Goal: Task Accomplishment & Management: Manage account settings

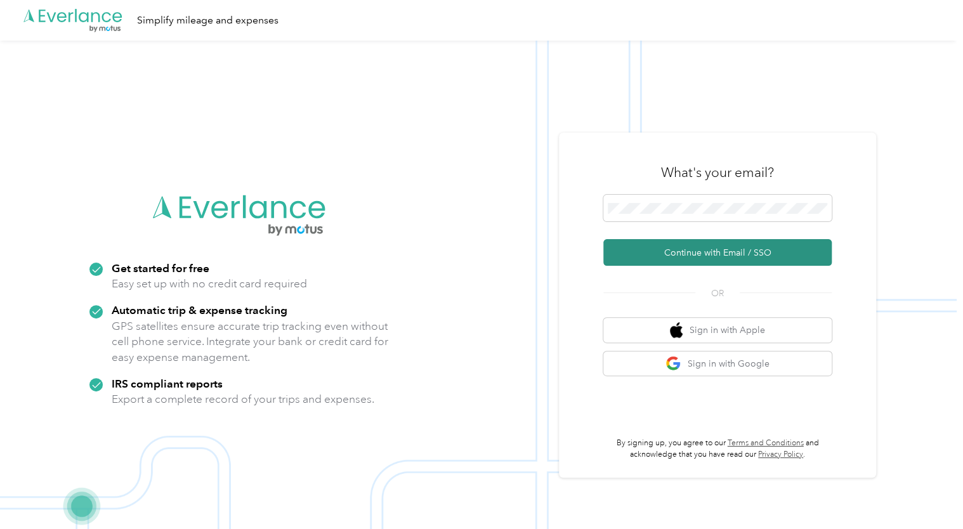
click at [666, 259] on button "Continue with Email / SSO" at bounding box center [717, 252] width 228 height 27
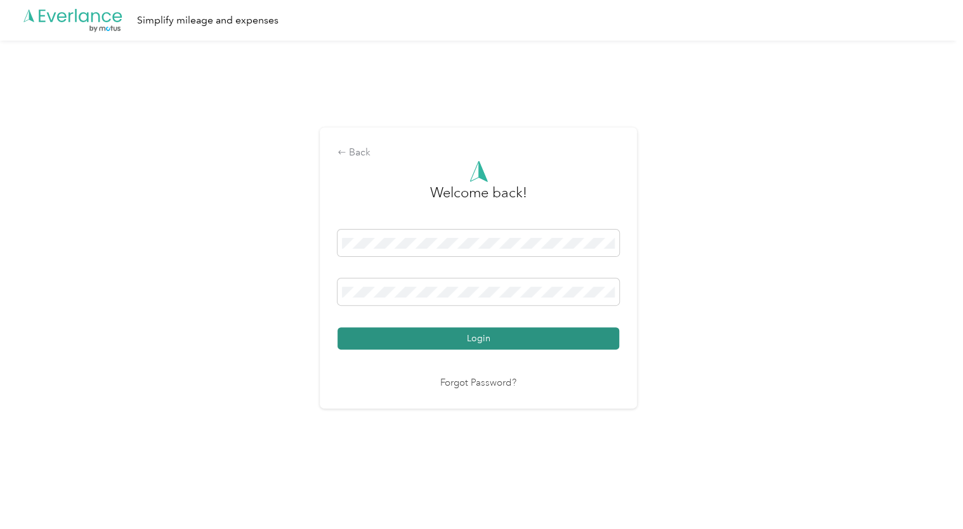
click at [457, 347] on button "Login" at bounding box center [478, 338] width 282 height 22
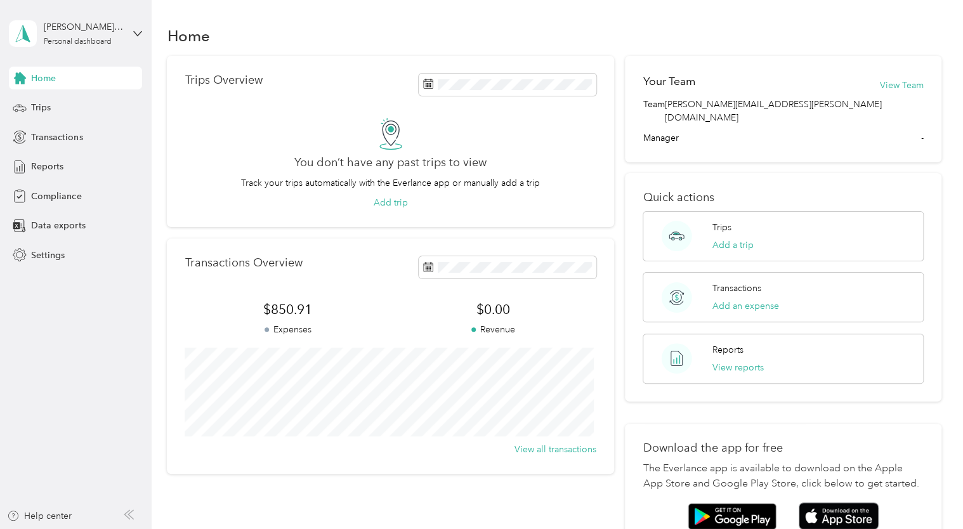
drag, startPoint x: 762, startPoint y: 2, endPoint x: 739, endPoint y: 25, distance: 33.2
click at [715, 32] on div "Home" at bounding box center [554, 35] width 774 height 27
click at [38, 115] on div "Trips" at bounding box center [75, 107] width 133 height 23
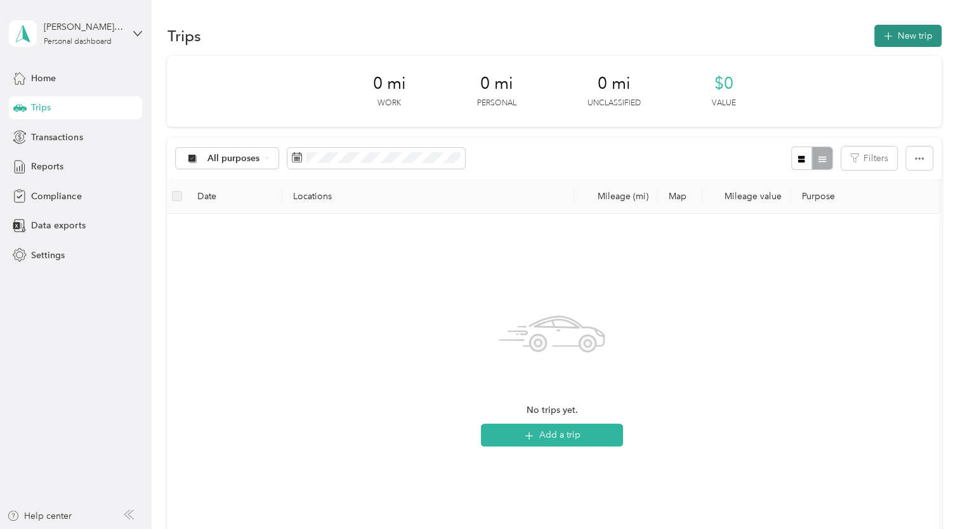
click at [904, 39] on button "New trip" at bounding box center [907, 36] width 67 height 22
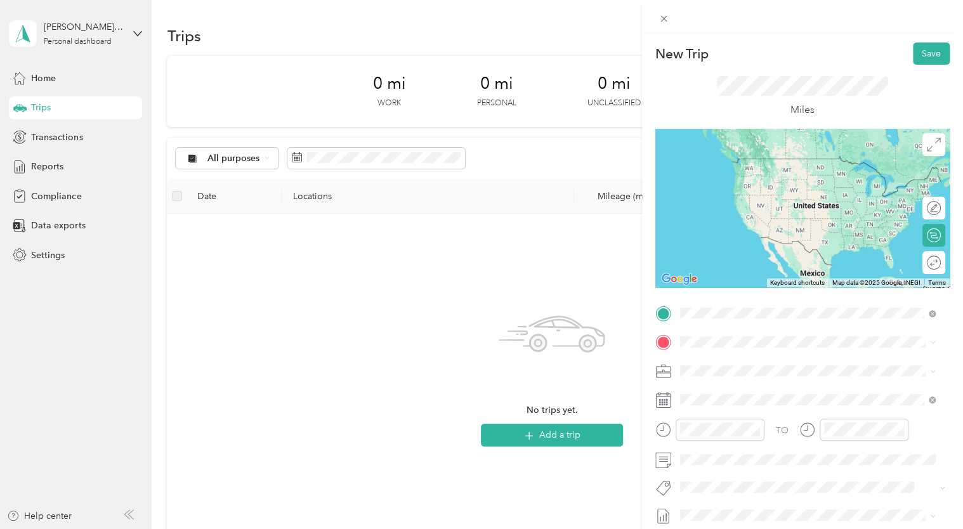
click at [713, 361] on span "[STREET_ADDRESS][US_STATE]" at bounding box center [766, 358] width 127 height 11
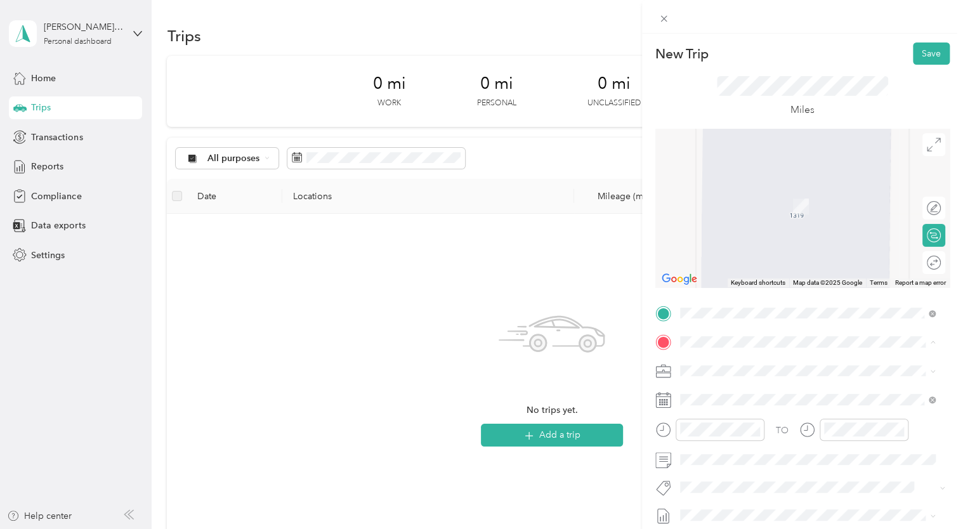
click at [784, 209] on span "[STREET_ADDRESS]" at bounding box center [743, 210] width 81 height 11
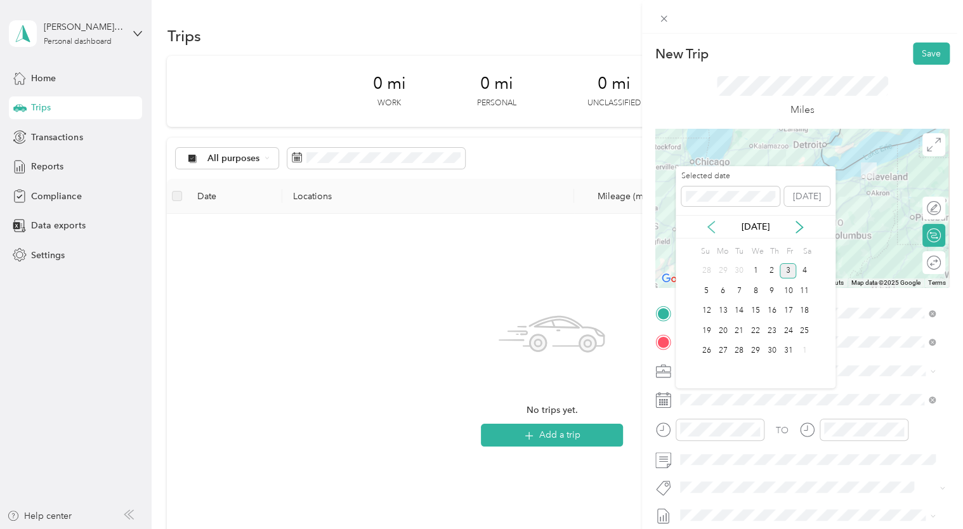
click at [706, 221] on icon at bounding box center [711, 227] width 13 height 13
click at [721, 335] on div "22" at bounding box center [722, 331] width 16 height 16
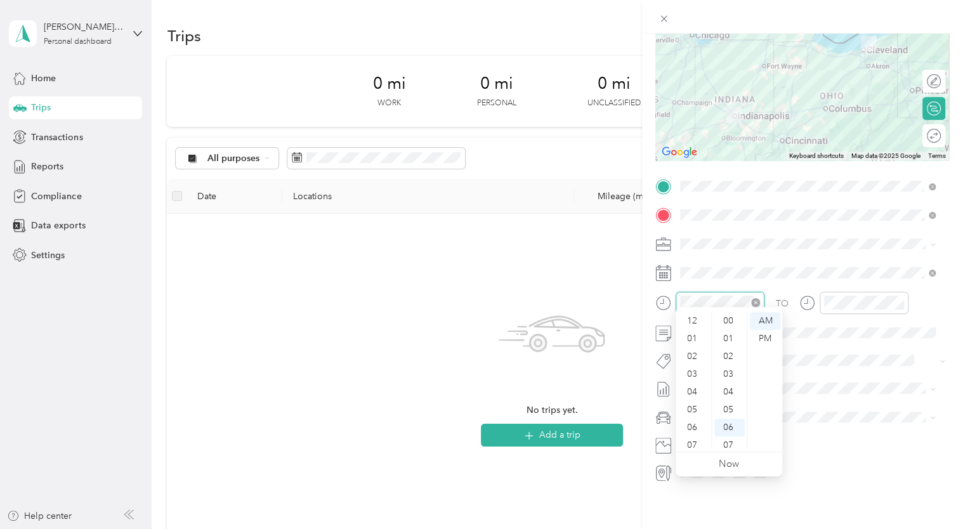
scroll to position [76, 0]
click at [698, 337] on div "05" at bounding box center [693, 334] width 30 height 18
click at [764, 339] on div "PM" at bounding box center [765, 339] width 30 height 18
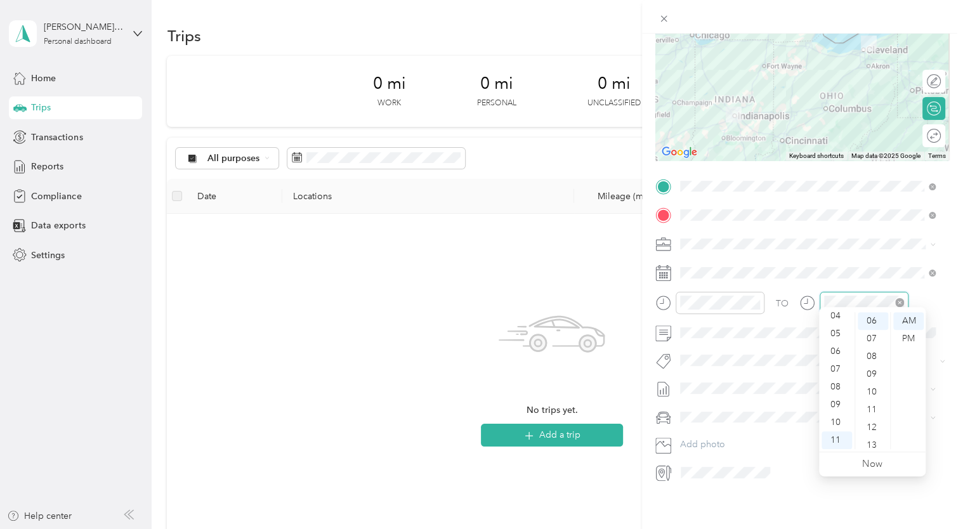
scroll to position [107, 0]
click at [920, 407] on span at bounding box center [812, 417] width 274 height 20
click at [755, 298] on icon "close-circle" at bounding box center [755, 302] width 9 height 9
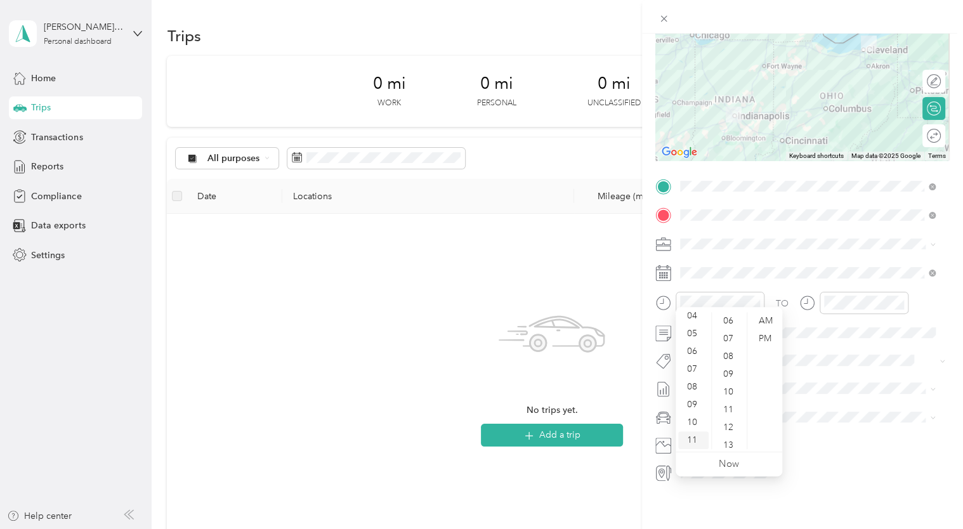
click at [690, 436] on div "11" at bounding box center [693, 440] width 30 height 18
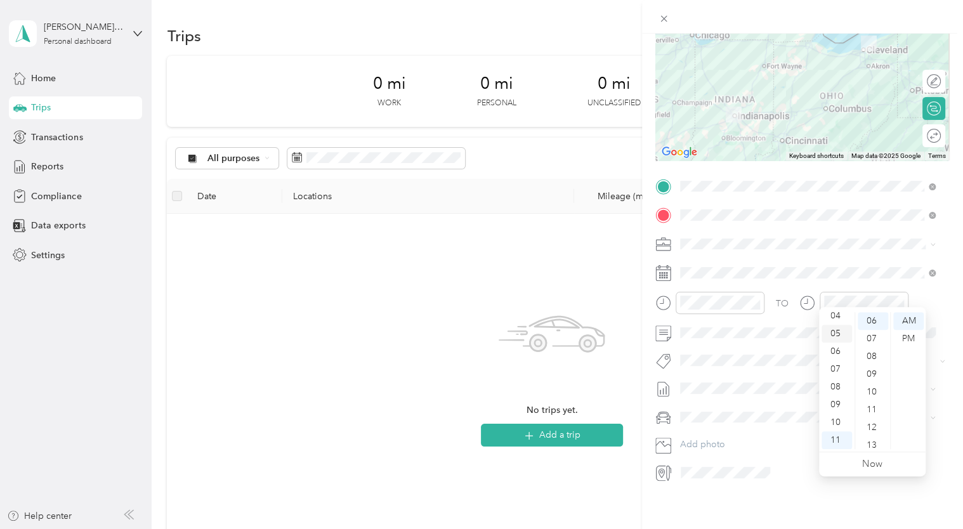
click at [840, 334] on div "05" at bounding box center [836, 334] width 30 height 18
click at [903, 336] on div "PM" at bounding box center [908, 339] width 30 height 18
click at [711, 488] on div "New Trip Save This trip cannot be edited because it is either under review, app…" at bounding box center [802, 298] width 321 height 529
click at [797, 462] on div at bounding box center [812, 472] width 273 height 20
click at [755, 446] on div "TO Add photo" at bounding box center [802, 329] width 294 height 306
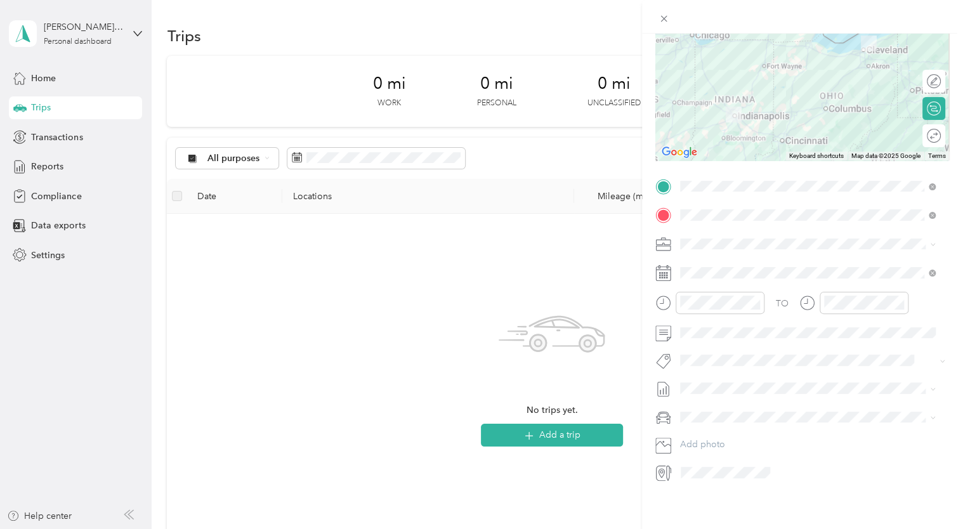
click at [804, 496] on div "New Trip Save This trip cannot be edited because it is either under review, app…" at bounding box center [802, 298] width 321 height 529
click at [781, 501] on div "New Trip Save This trip cannot be edited because it is either under review, app…" at bounding box center [802, 298] width 321 height 529
click at [705, 439] on button "Add photo" at bounding box center [812, 445] width 274 height 18
click at [923, 129] on div at bounding box center [927, 135] width 27 height 13
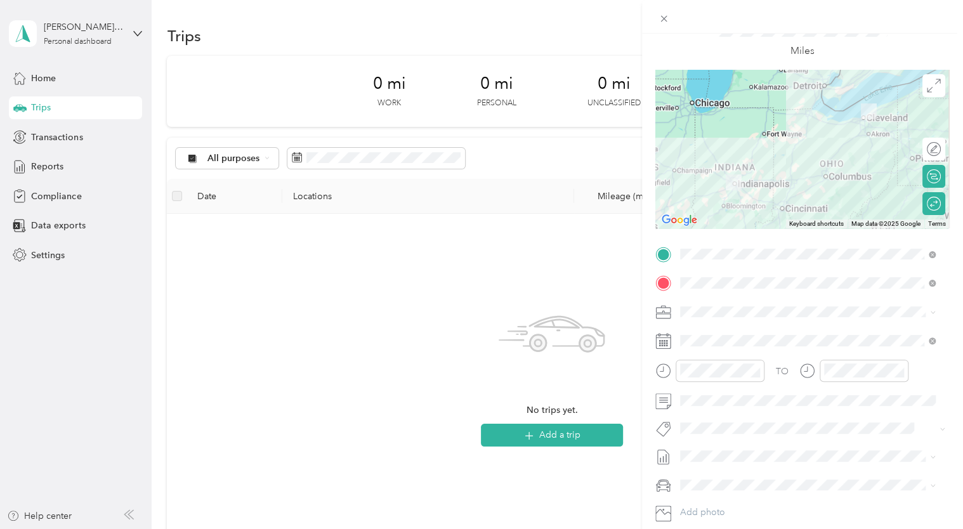
scroll to position [0, 0]
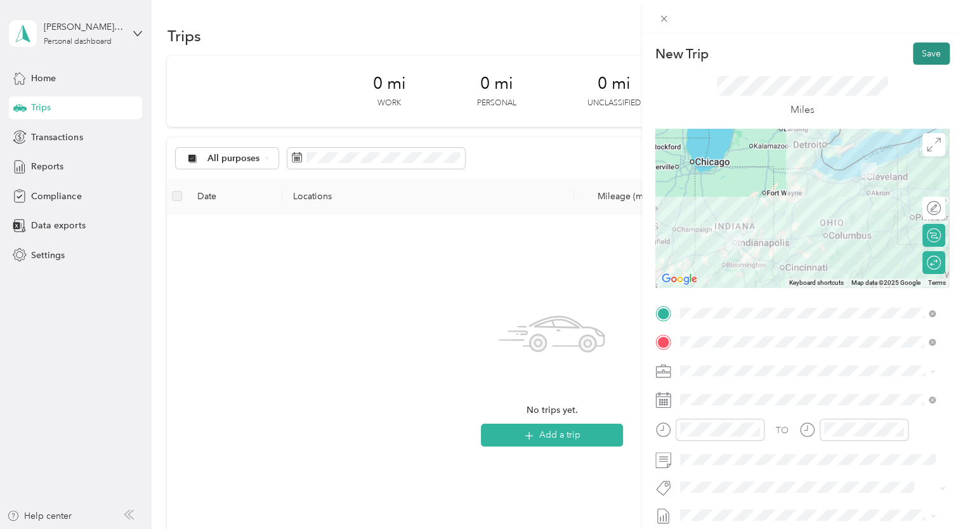
click at [924, 55] on button "Save" at bounding box center [931, 53] width 37 height 22
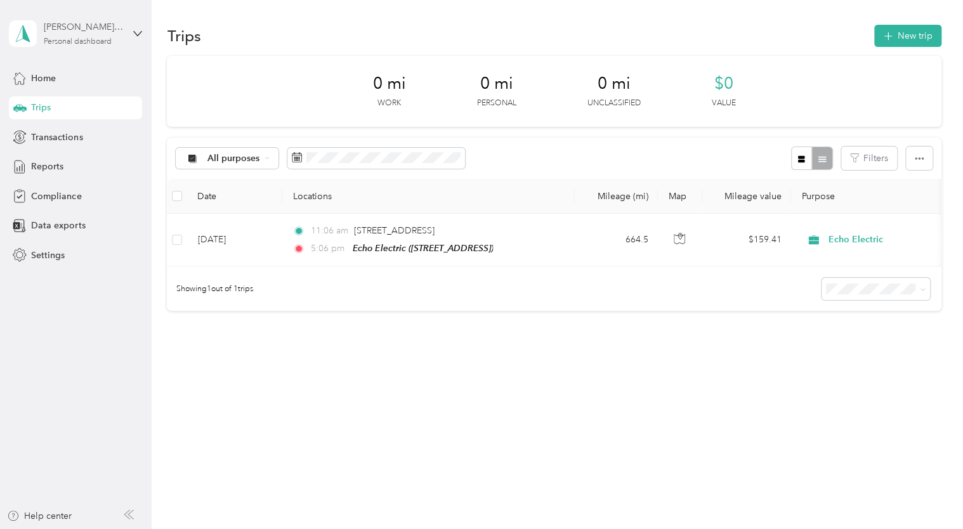
click at [77, 43] on div "Personal dashboard" at bounding box center [78, 42] width 68 height 8
click at [74, 72] on div "You’re signed in as [PERSON_NAME][EMAIL_ADDRESS][PERSON_NAME][DOMAIN_NAME] Log …" at bounding box center [215, 89] width 410 height 72
click at [62, 255] on span "Settings" at bounding box center [48, 255] width 34 height 13
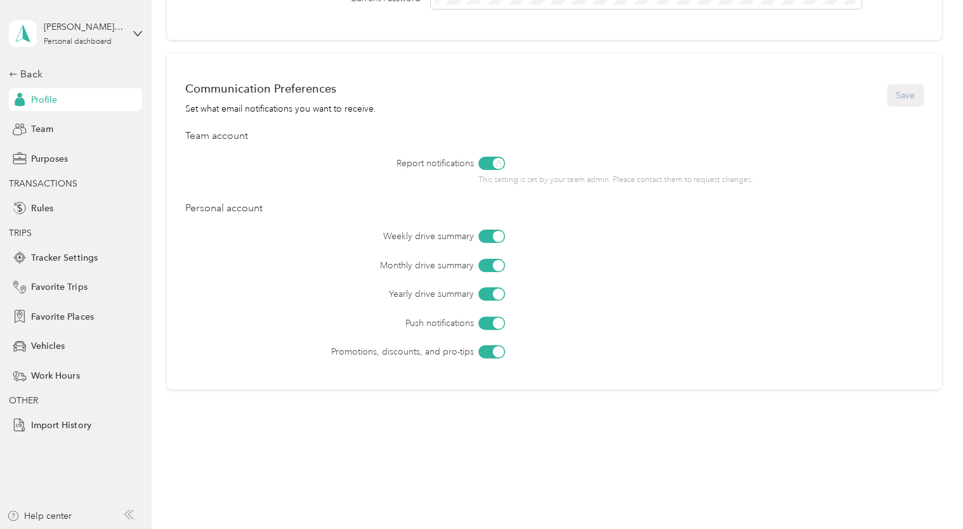
scroll to position [482, 0]
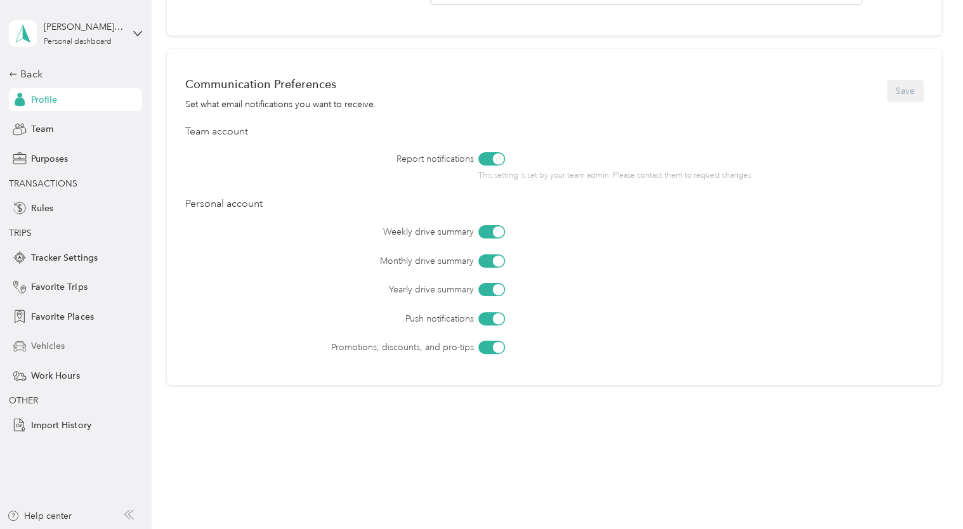
click at [54, 348] on span "Vehicles" at bounding box center [48, 345] width 34 height 13
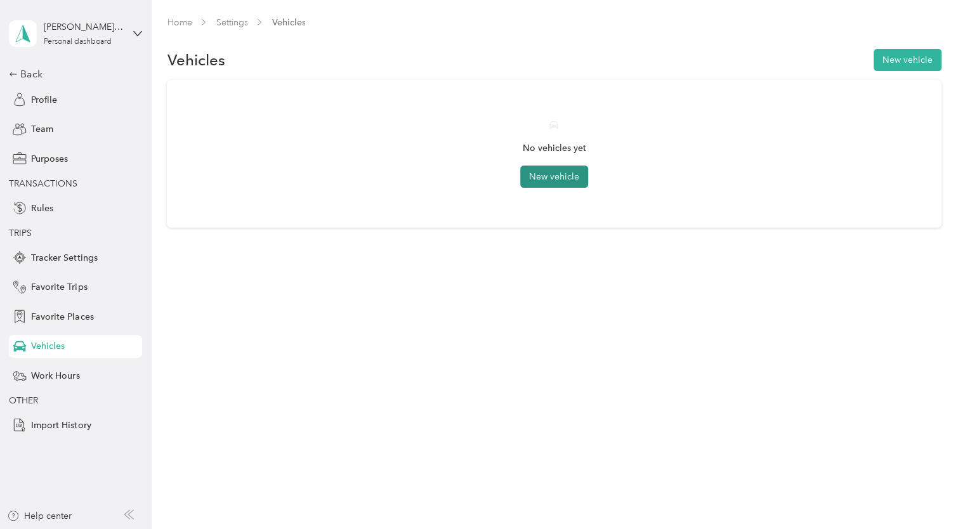
click at [549, 172] on button "New vehicle" at bounding box center [554, 177] width 68 height 22
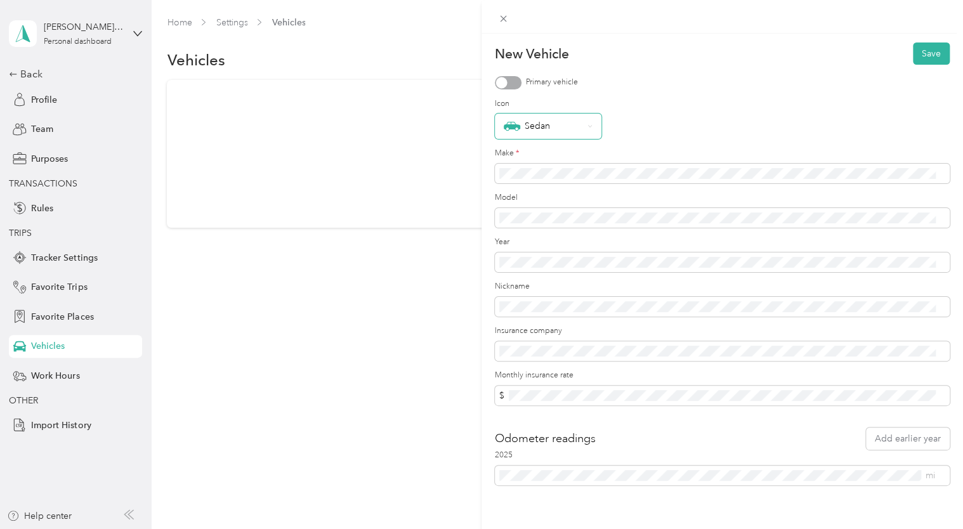
click at [555, 134] on div "Sedan" at bounding box center [548, 126] width 107 height 25
click at [530, 161] on ol "Wagon Rocket PropPlane GoKart RaceCar Convertible Pickup Truck Sedan" at bounding box center [548, 229] width 107 height 178
click at [552, 132] on div "Sedan" at bounding box center [543, 126] width 79 height 16
click at [537, 158] on li "Wagon" at bounding box center [548, 150] width 107 height 25
click at [526, 251] on div "Year" at bounding box center [722, 255] width 455 height 36
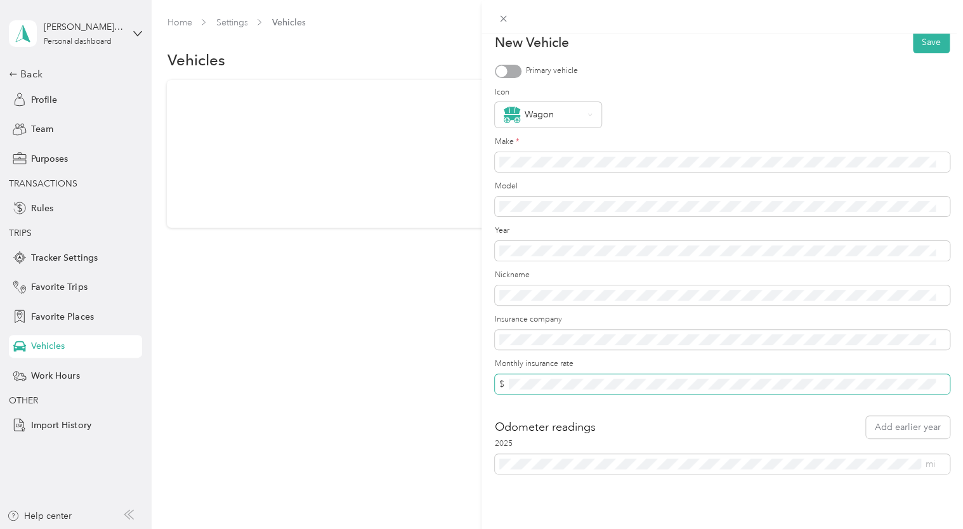
scroll to position [20, 0]
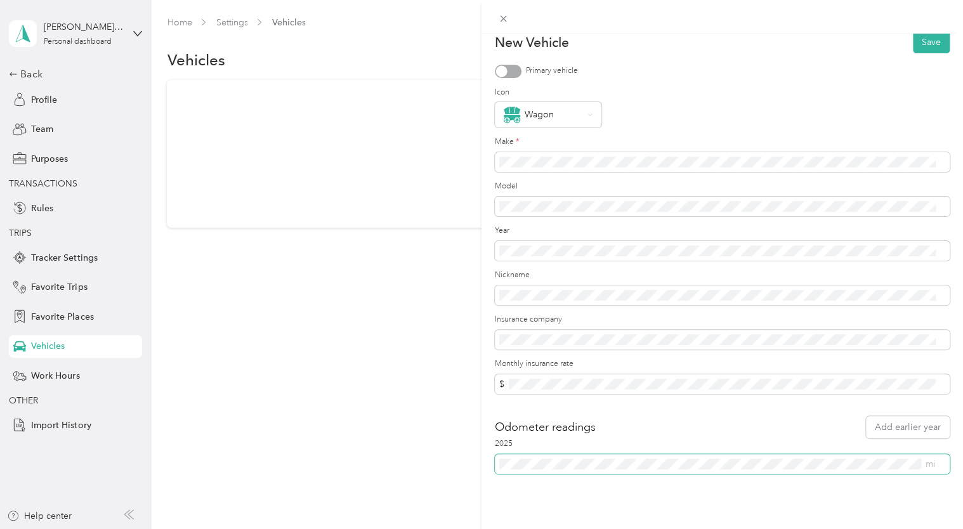
click at [496, 460] on span "mi" at bounding box center [722, 464] width 455 height 20
click at [479, 455] on div "New Vehicle Save Primary vehicle Icon Wagon Make * Model Year Nickname Insuranc…" at bounding box center [481, 264] width 963 height 529
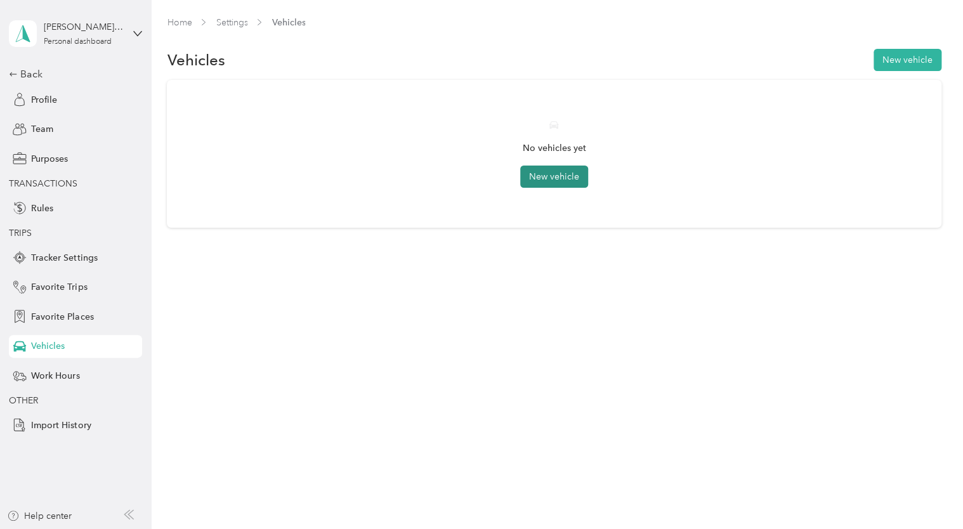
click at [542, 174] on button "New vehicle" at bounding box center [554, 177] width 68 height 22
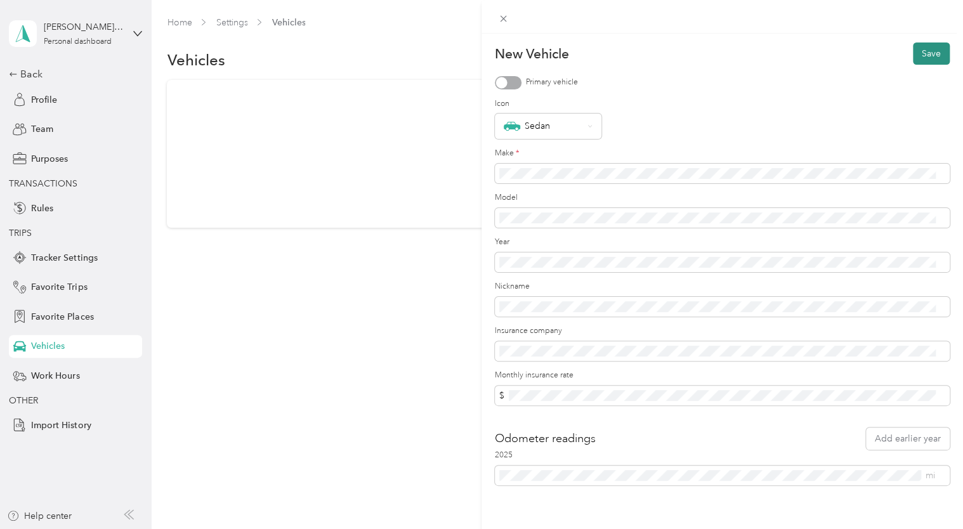
click at [923, 56] on button "Save" at bounding box center [931, 53] width 37 height 22
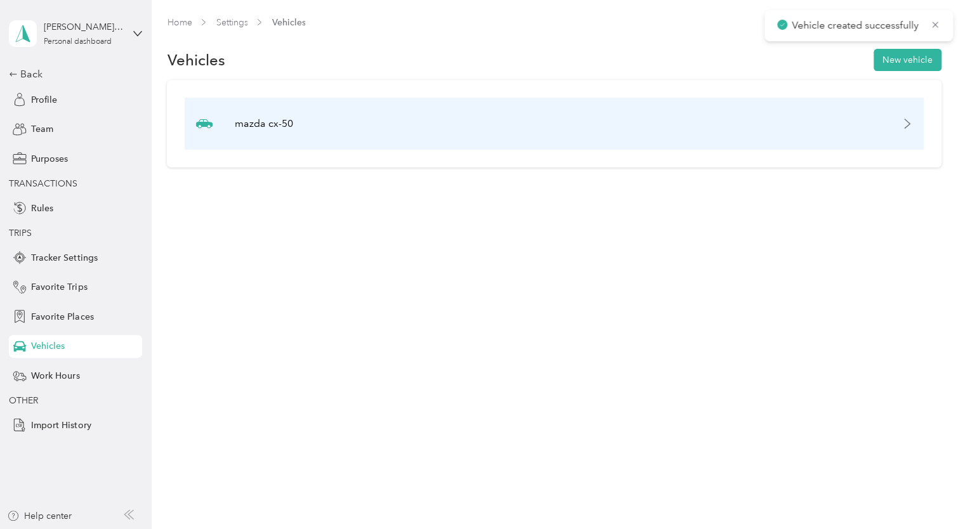
click at [317, 126] on div "mazda cx-50" at bounding box center [554, 124] width 738 height 52
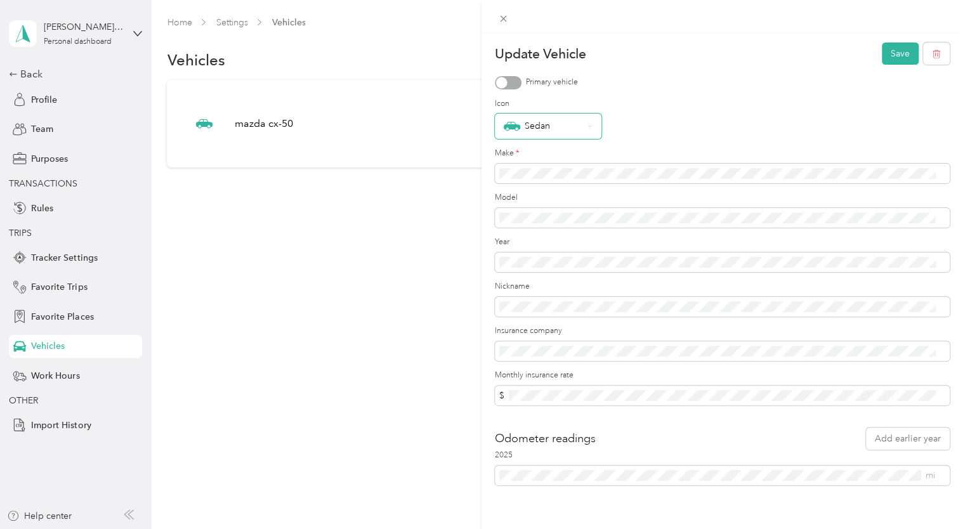
click at [520, 128] on div "Sedan" at bounding box center [543, 126] width 79 height 16
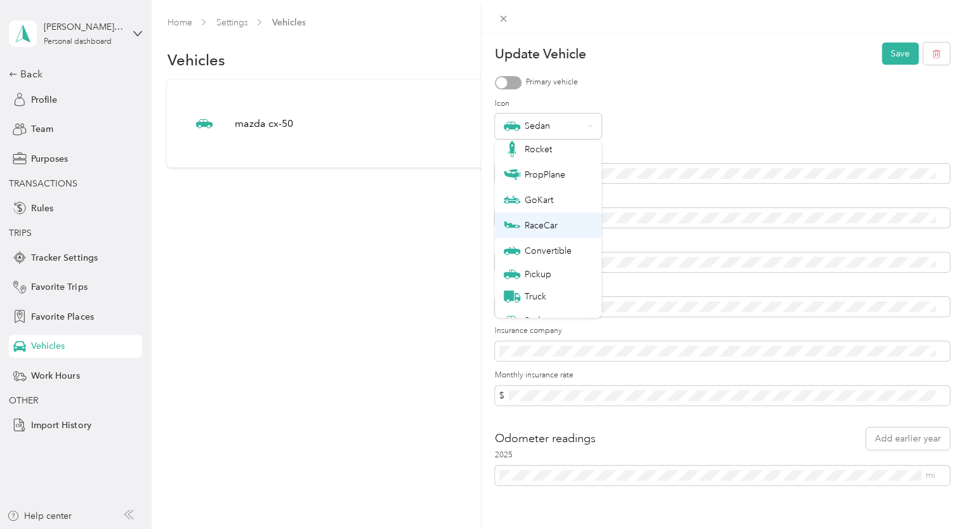
scroll to position [44, 0]
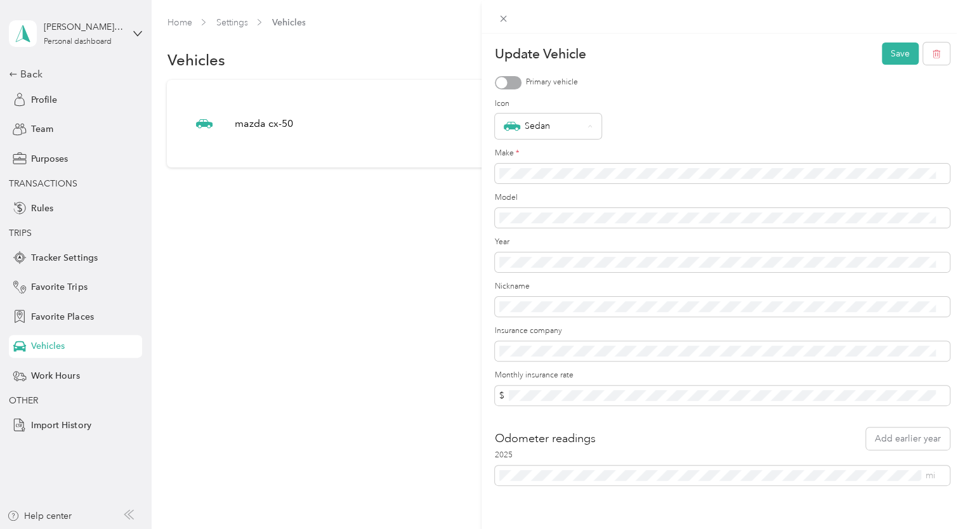
click at [411, 264] on div "Update Vehicle Save Primary vehicle Icon Sedan Make * Model Year Nickname Insur…" at bounding box center [481, 264] width 963 height 529
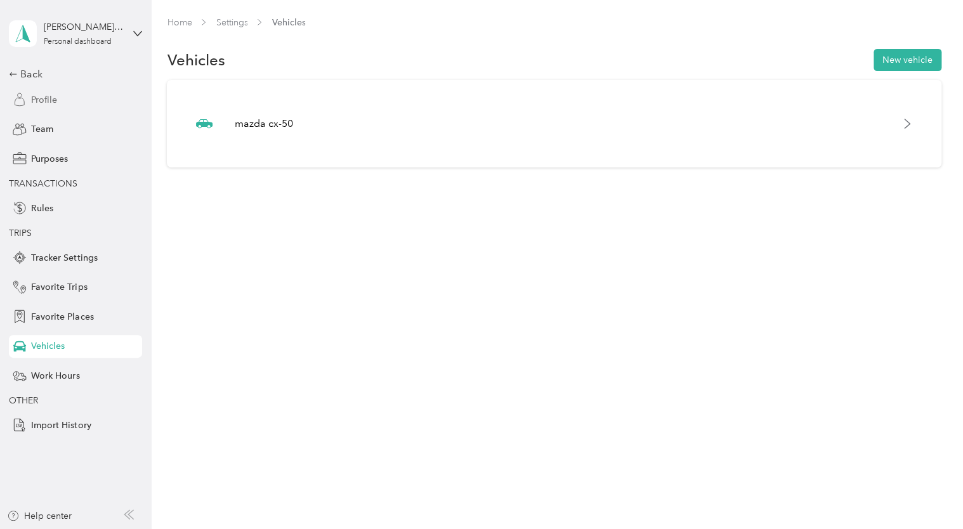
click at [46, 100] on span "Profile" at bounding box center [44, 99] width 26 height 13
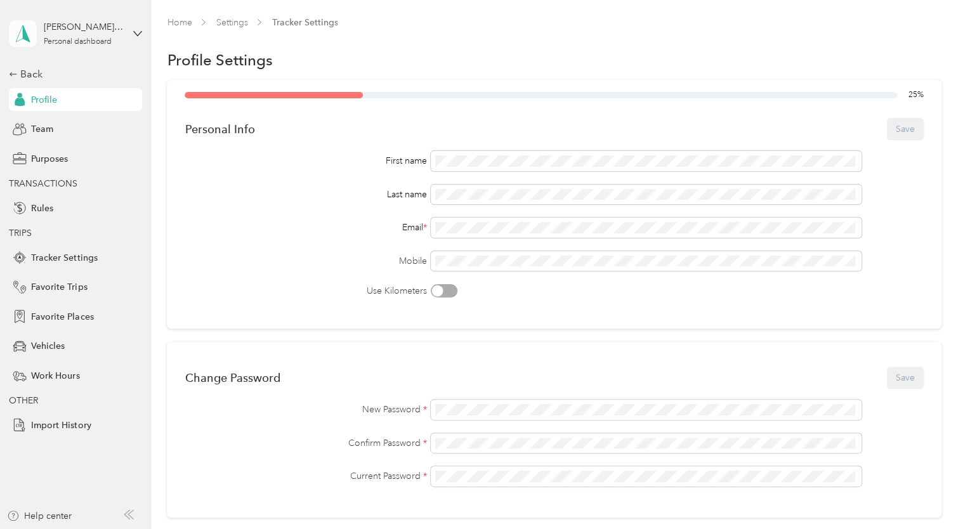
click at [30, 37] on icon at bounding box center [22, 34] width 19 height 18
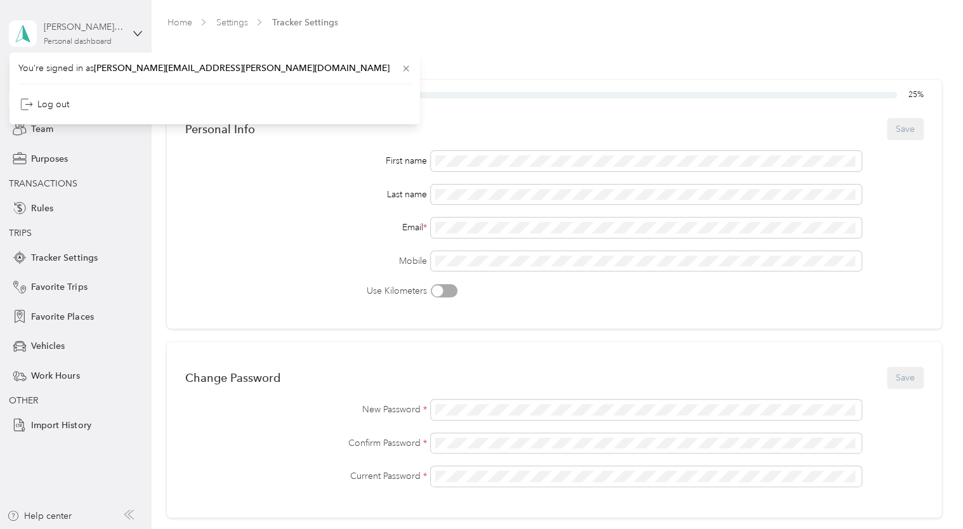
click at [63, 32] on div "[PERSON_NAME][EMAIL_ADDRESS][PERSON_NAME][DOMAIN_NAME]" at bounding box center [83, 26] width 79 height 13
